Goal: Transaction & Acquisition: Register for event/course

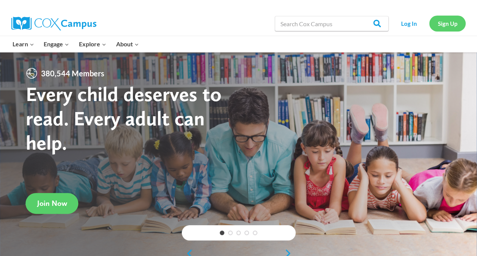
click at [444, 24] on link "Sign Up" at bounding box center [447, 24] width 36 height 16
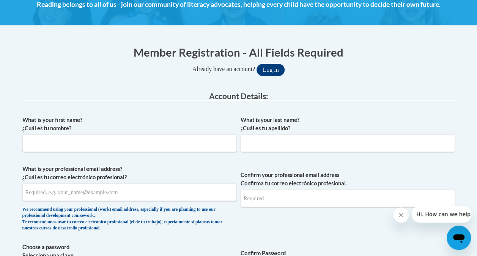
scroll to position [125, 0]
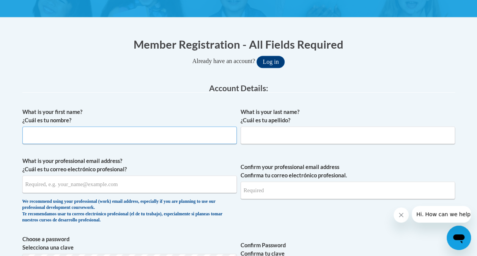
click at [99, 135] on input "What is your first name? ¿Cuál es tu nombre?" at bounding box center [129, 134] width 214 height 17
type input "Holli"
click at [267, 135] on input "What is your last name? ¿Cuál es tu apellido?" at bounding box center [347, 134] width 214 height 17
type input "Dressler"
click at [385, 87] on legend "Account Details:" at bounding box center [238, 88] width 432 height 9
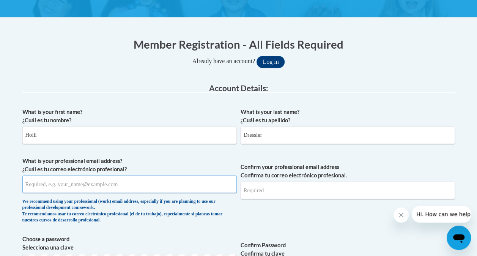
click at [170, 181] on input "What is your professional email address? ¿Cuál es tu correo electrónico profesi…" at bounding box center [129, 183] width 214 height 17
type input "[EMAIL_ADDRESS][DOMAIN_NAME]"
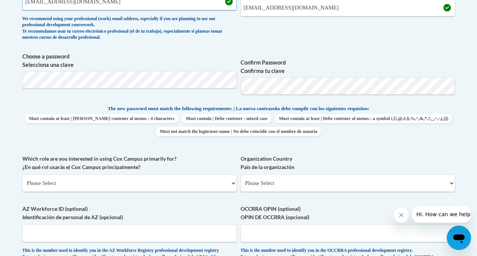
scroll to position [309, 0]
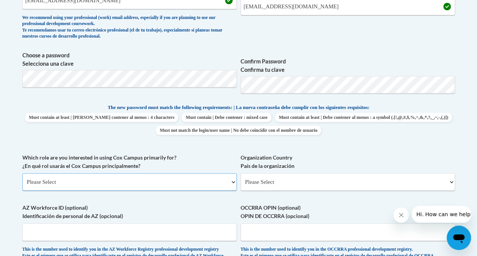
click at [232, 179] on select "Please Select College/University | Colegio/Universidad Community/Nonprofit Part…" at bounding box center [129, 181] width 214 height 17
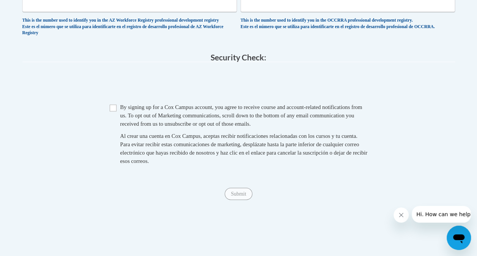
scroll to position [396, 0]
